Goal: Find specific page/section: Find specific page/section

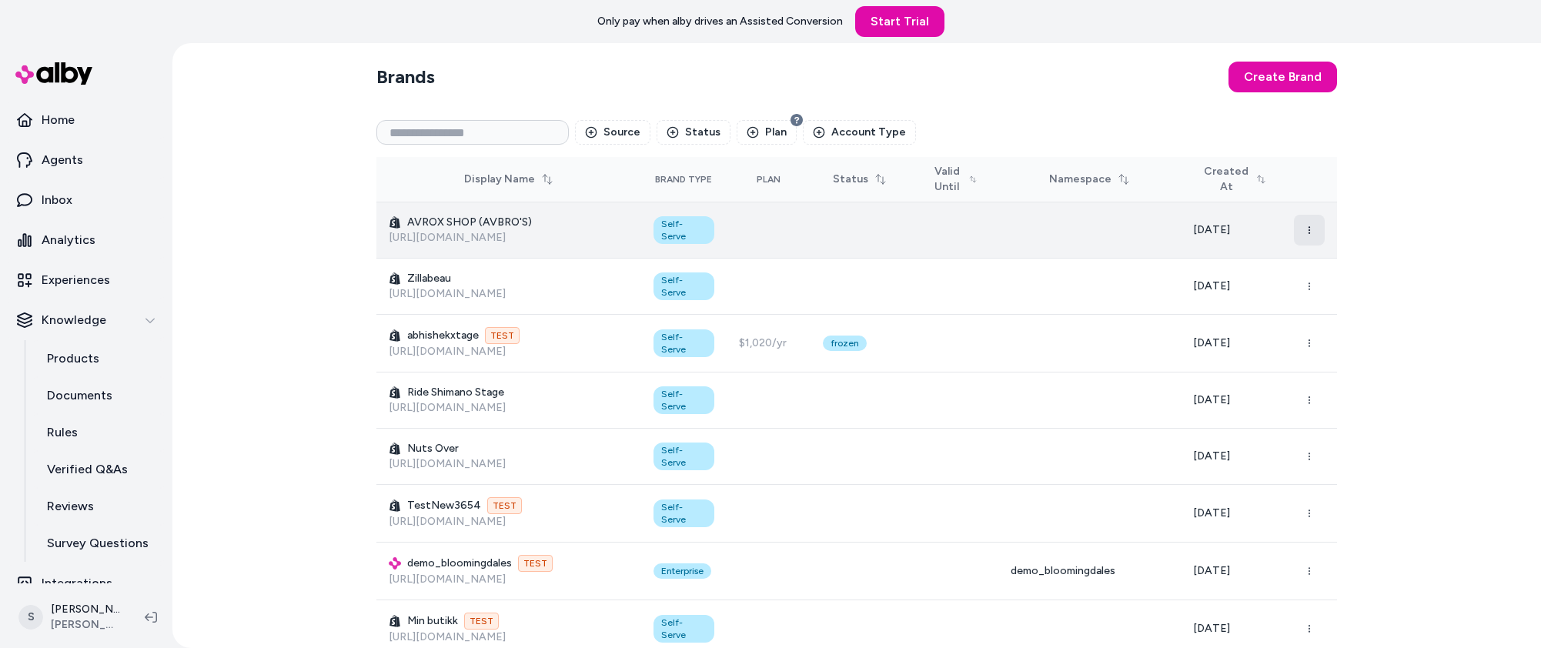
click at [1302, 229] on button "button" at bounding box center [1309, 230] width 31 height 31
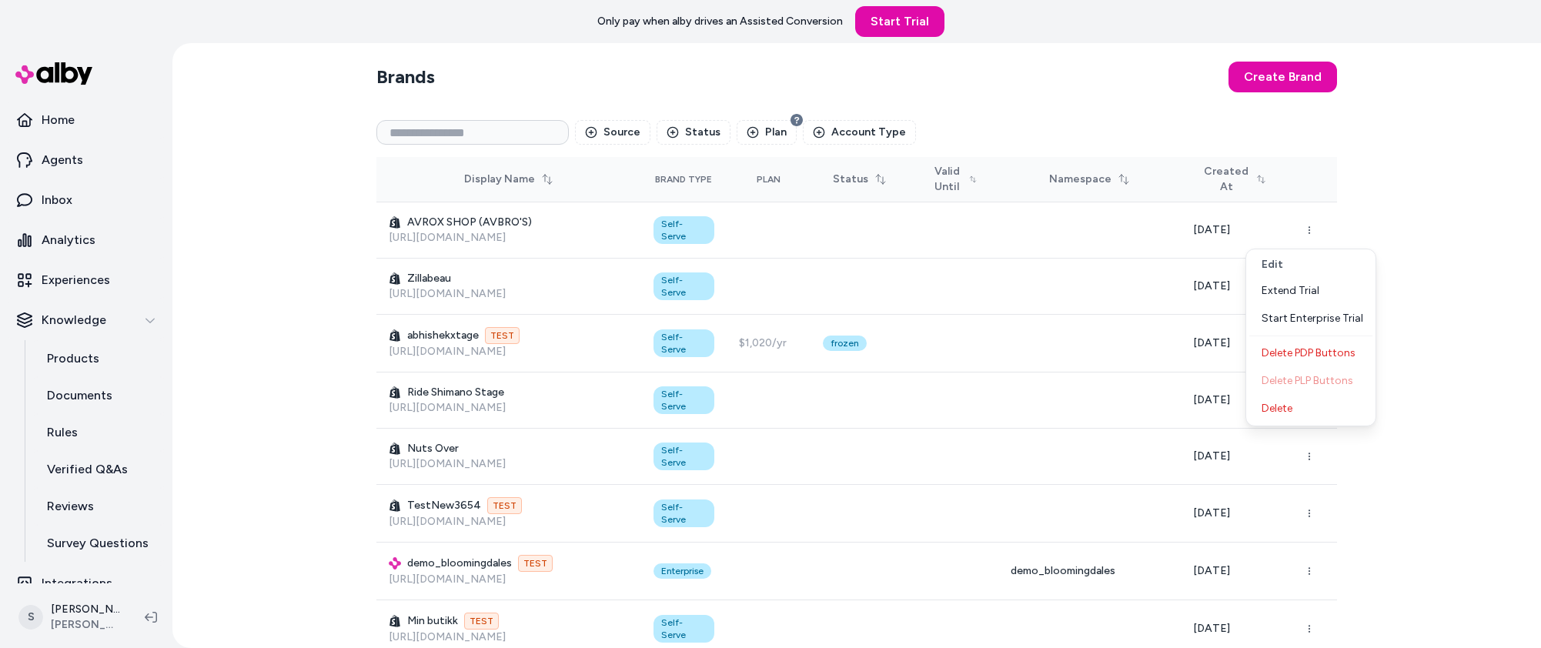
click at [1404, 523] on div "Brands Create Brand Source Status Plan Account Type Display Name Brand Type Pla…" at bounding box center [856, 345] width 1369 height 605
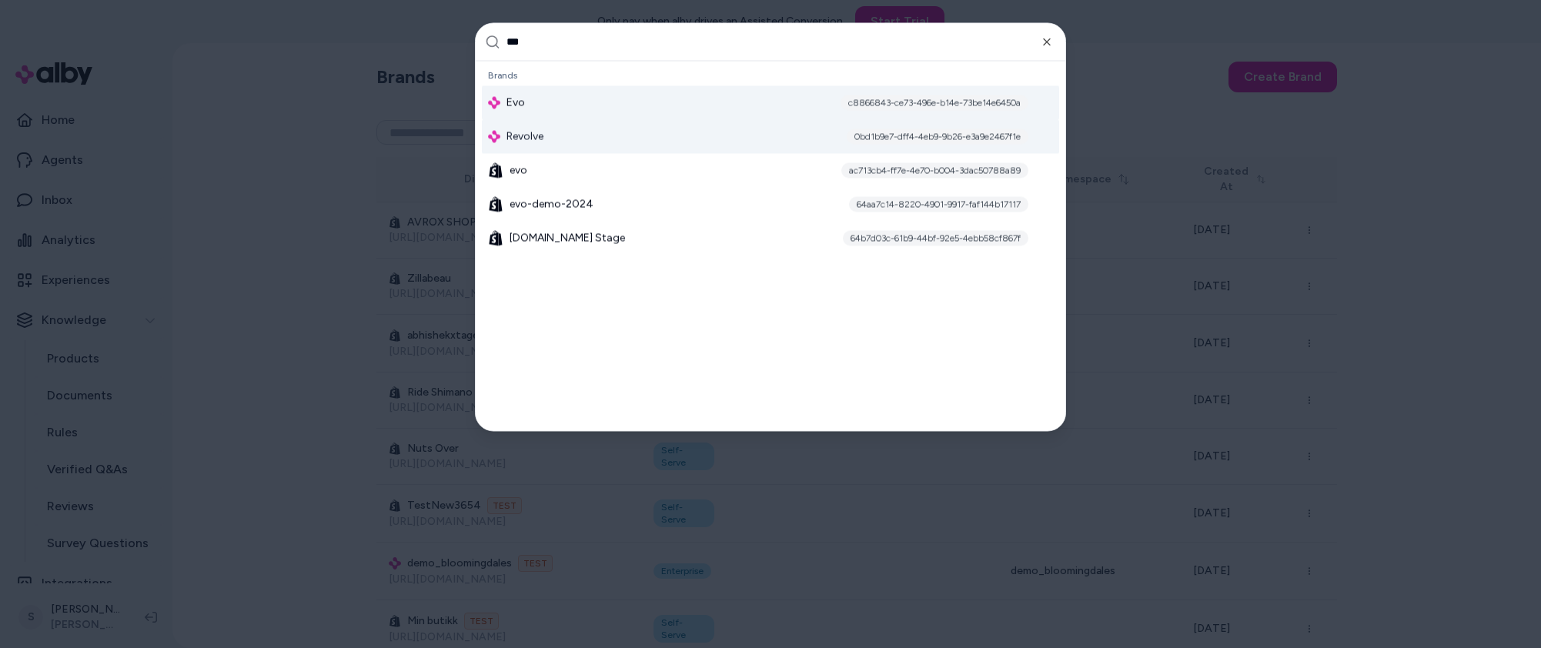
type input "***"
click at [792, 101] on div "Evo c8866843-ce73-496e-b14e-73be14e6450a" at bounding box center [770, 102] width 577 height 34
